Goal: Book appointment/travel/reservation

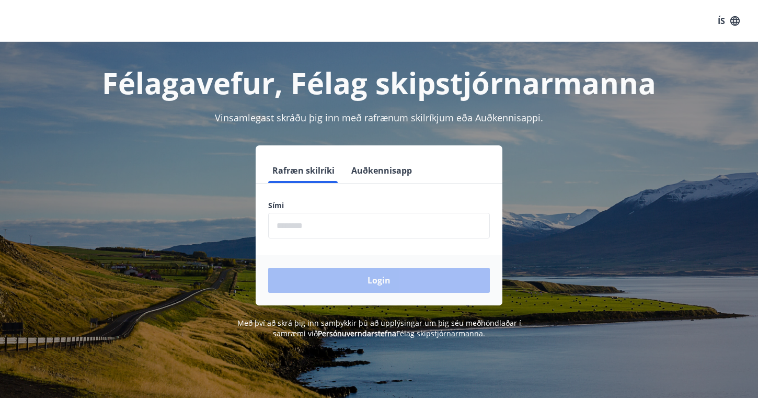
click at [289, 227] on input "phone" at bounding box center [379, 226] width 222 height 26
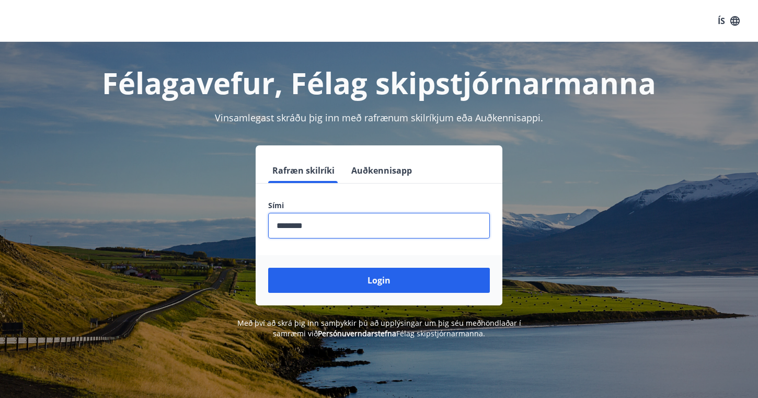
type input "********"
click at [379, 280] on button "Login" at bounding box center [379, 280] width 222 height 25
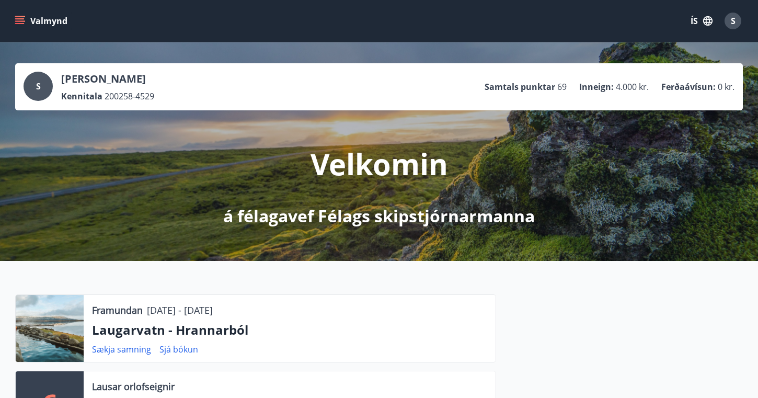
click at [22, 19] on icon "menu" at bounding box center [19, 18] width 9 height 1
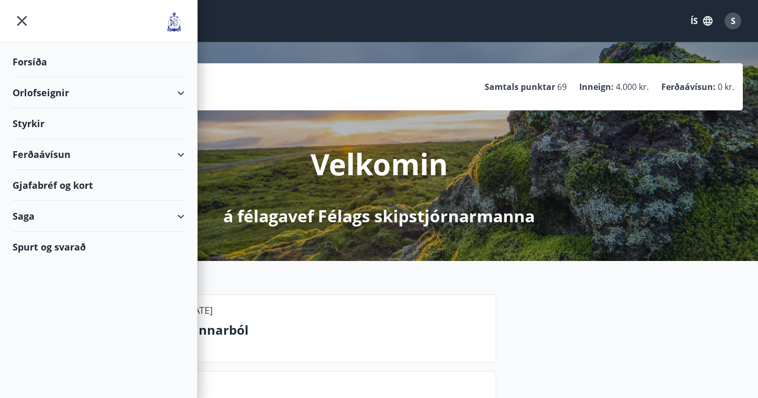
click at [50, 92] on div "Orlofseignir" at bounding box center [99, 92] width 172 height 31
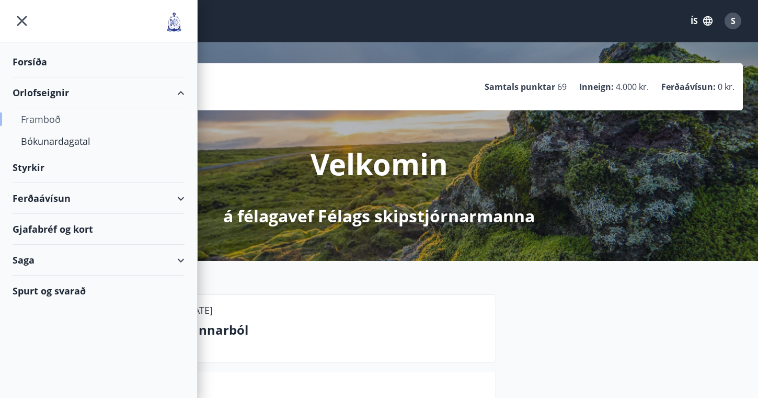
click at [52, 119] on div "Framboð" at bounding box center [98, 119] width 155 height 22
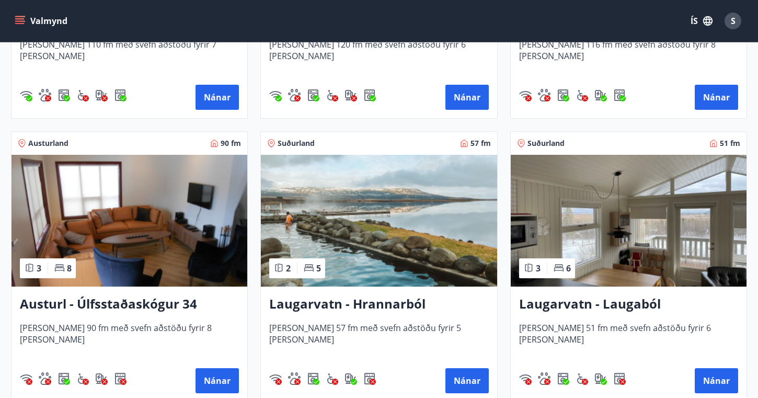
scroll to position [1527, 0]
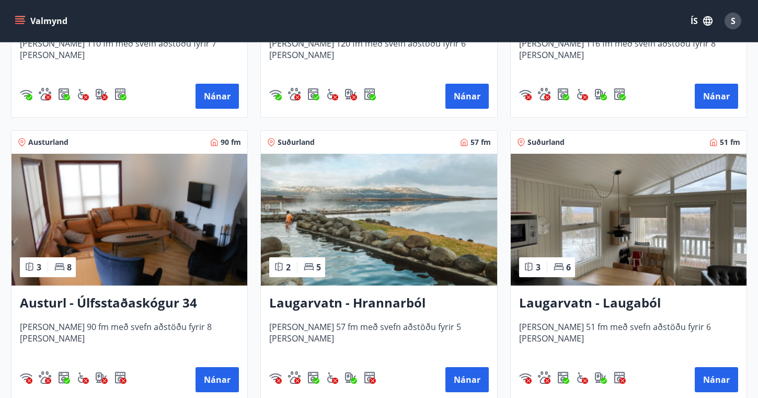
click at [368, 303] on h3 "Laugarvatn - Hrannarból" at bounding box center [378, 303] width 219 height 19
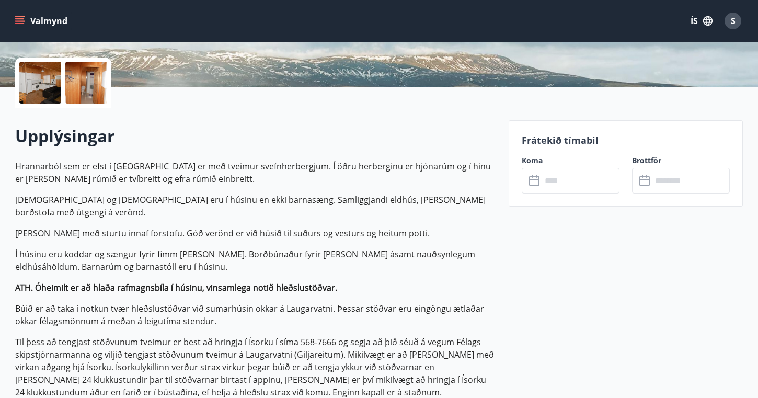
scroll to position [227, 0]
click at [570, 176] on input "text" at bounding box center [581, 180] width 78 height 26
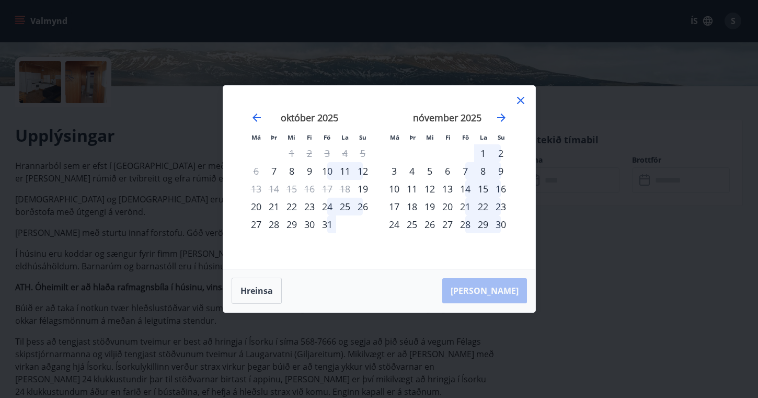
click at [518, 98] on icon at bounding box center [520, 100] width 7 height 7
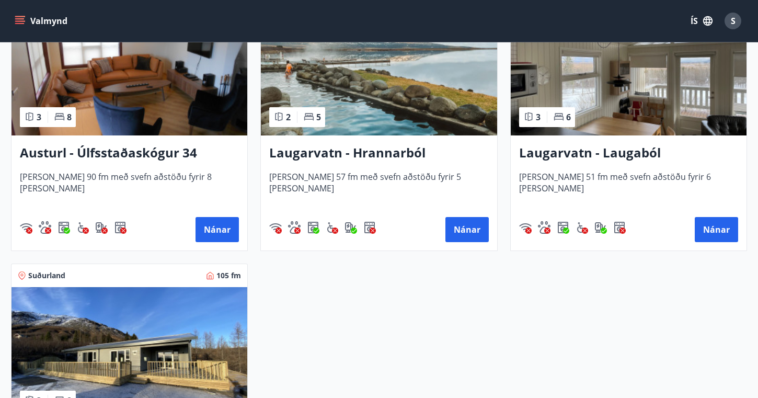
scroll to position [1657, 0]
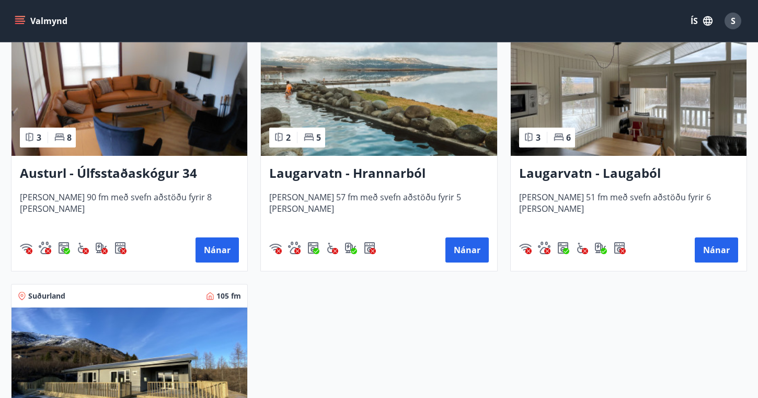
click at [570, 175] on h3 "Laugarvatn - Laugaból" at bounding box center [628, 173] width 219 height 19
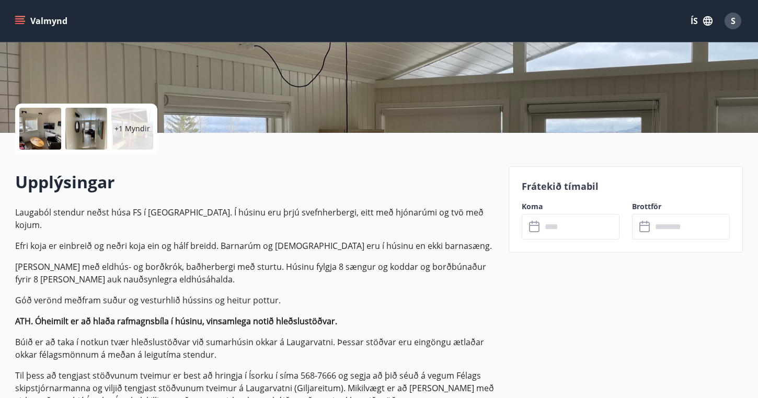
scroll to position [186, 0]
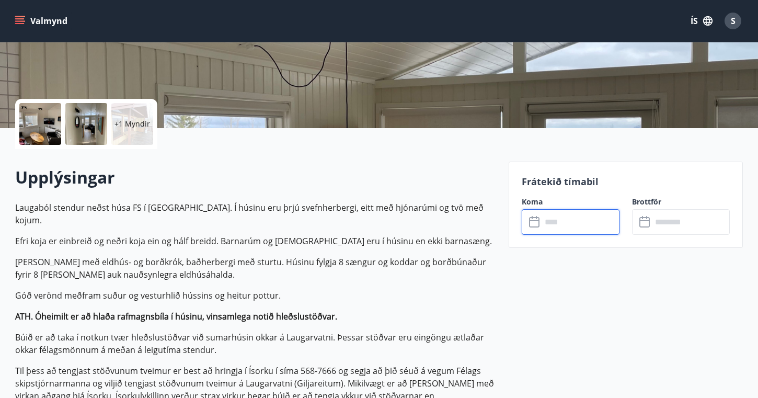
click at [557, 226] on input "text" at bounding box center [581, 222] width 78 height 26
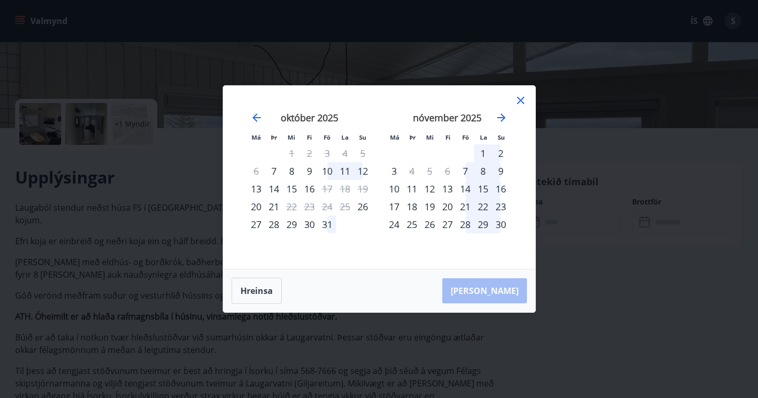
click at [523, 102] on icon at bounding box center [521, 100] width 13 height 13
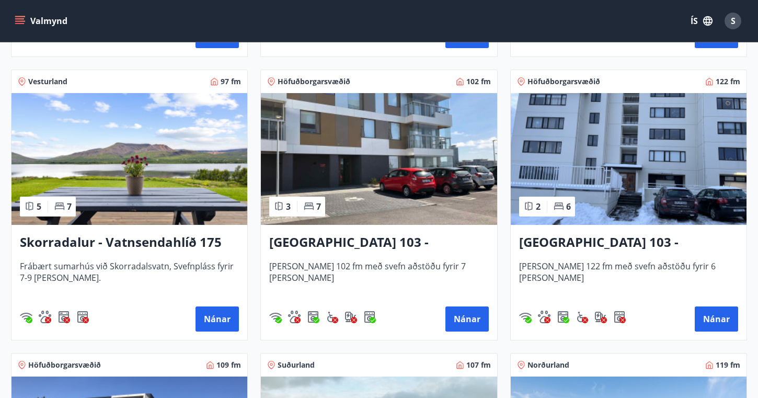
scroll to position [739, 0]
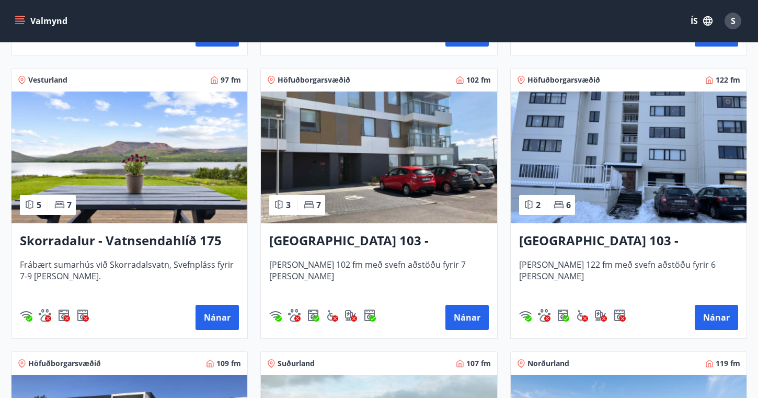
click at [132, 239] on h3 "Skorradalur - Vatnsendahlíð 175" at bounding box center [129, 241] width 219 height 19
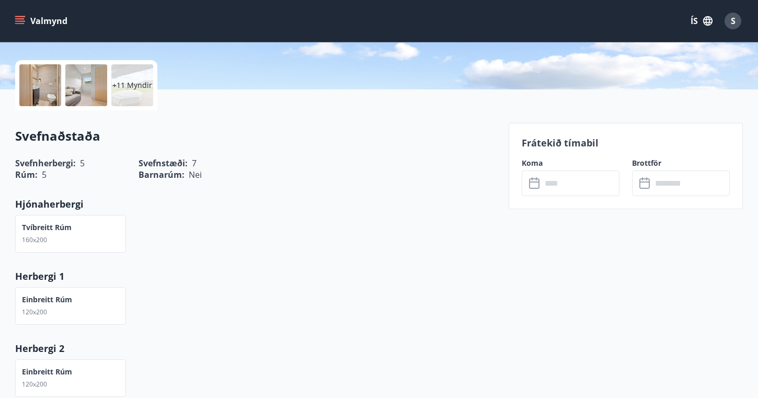
scroll to position [226, 0]
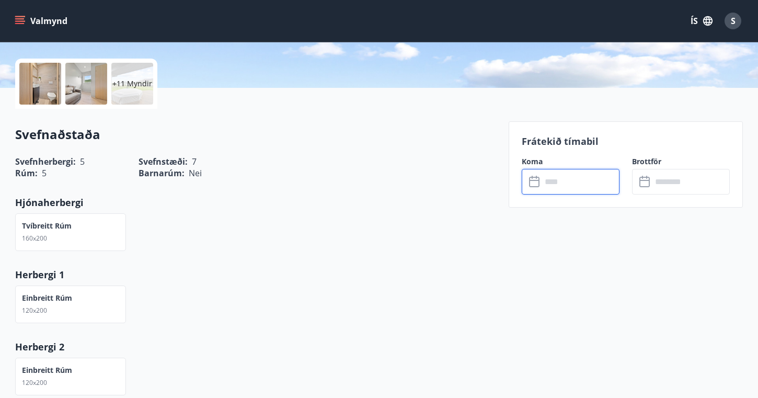
click at [563, 184] on input "text" at bounding box center [581, 182] width 78 height 26
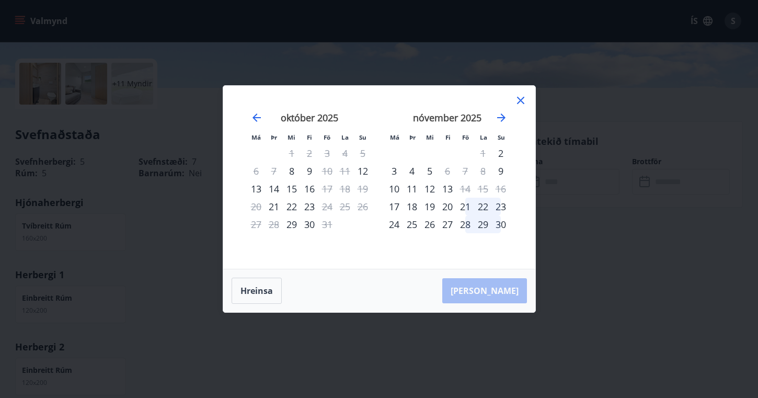
click at [522, 101] on icon at bounding box center [520, 100] width 7 height 7
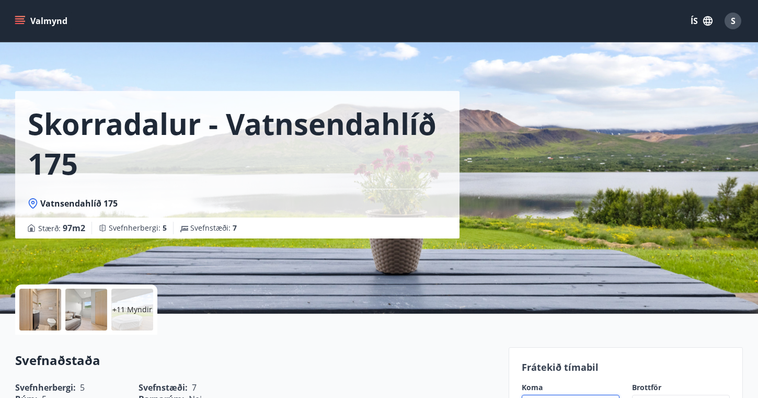
scroll to position [0, 0]
click at [737, 26] on div "S" at bounding box center [733, 21] width 17 height 17
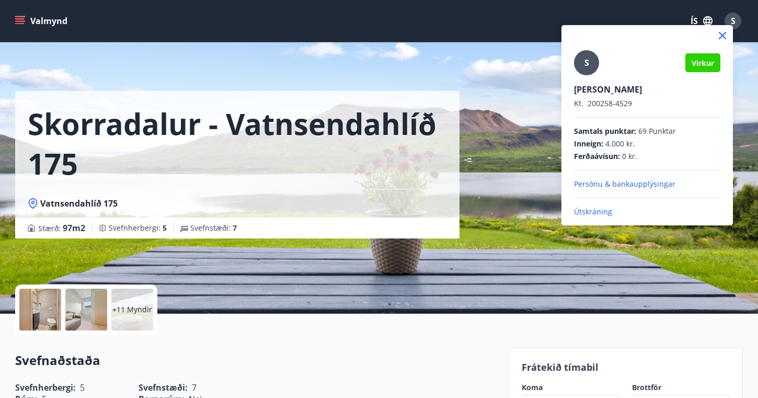
click at [596, 209] on p "Útskráning" at bounding box center [647, 212] width 146 height 10
